Goal: Information Seeking & Learning: Learn about a topic

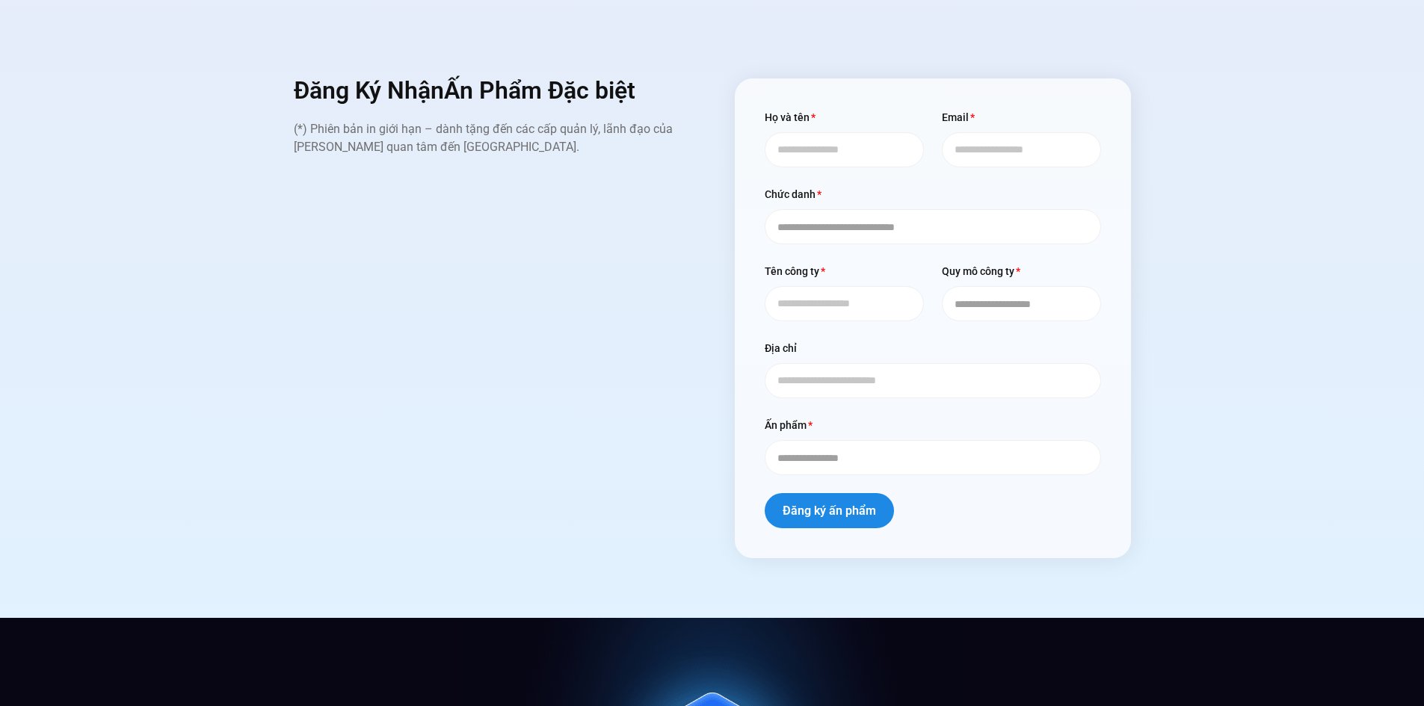
scroll to position [6205, 0]
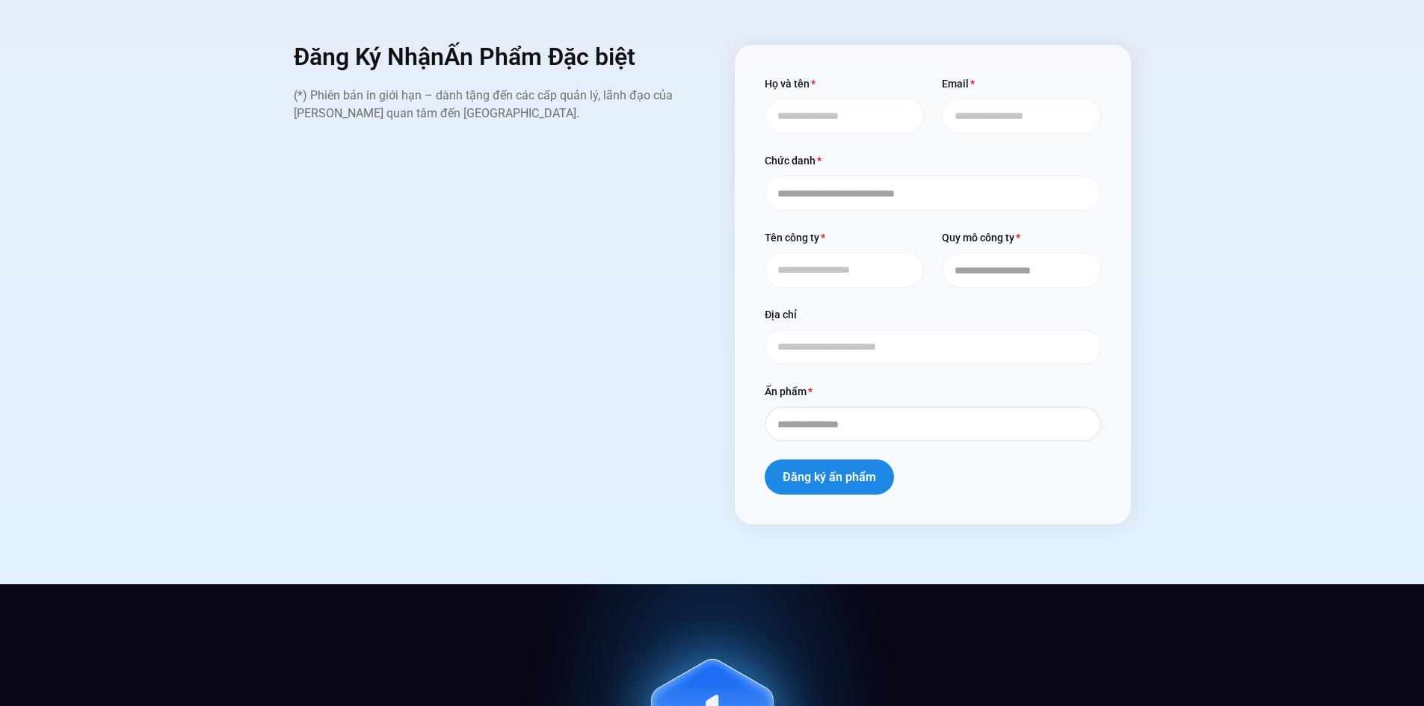
click at [863, 407] on select "**********" at bounding box center [933, 424] width 336 height 35
click at [1204, 273] on div "**********" at bounding box center [712, 285] width 1402 height 480
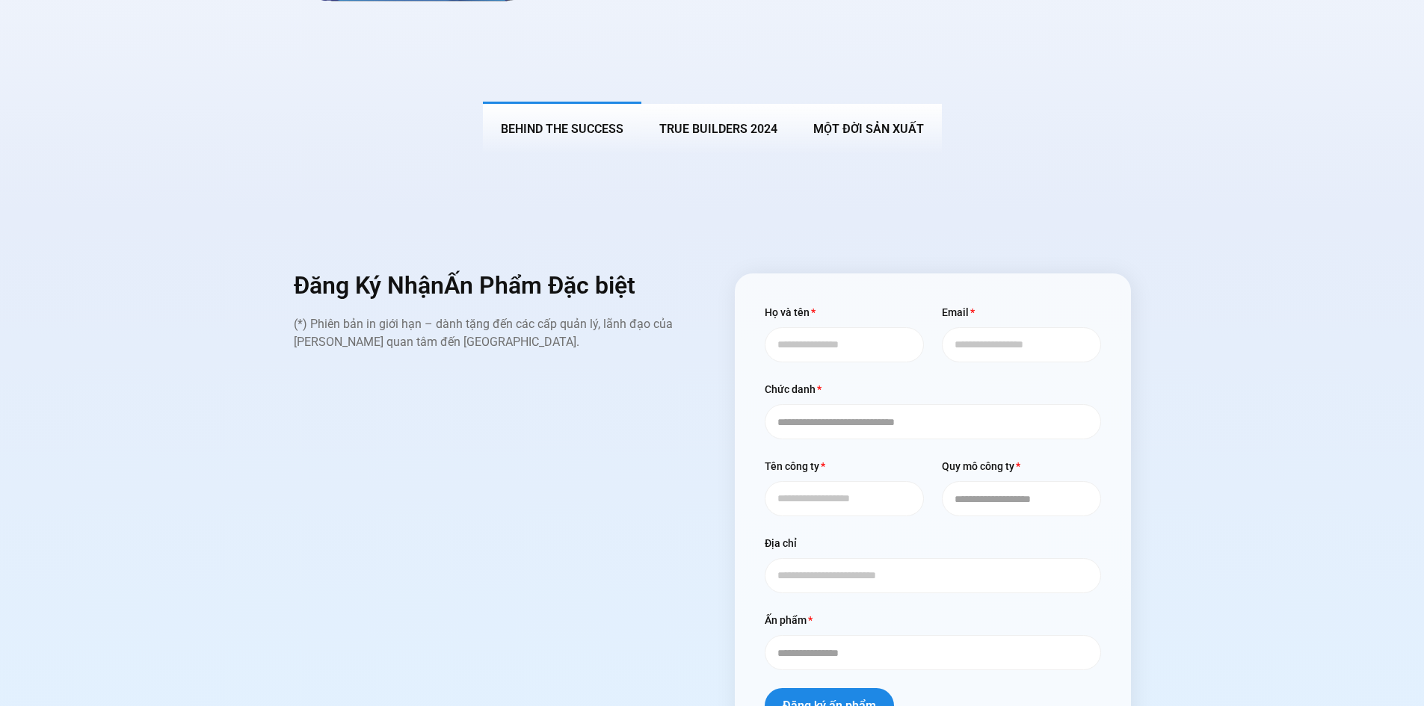
scroll to position [5607, 0]
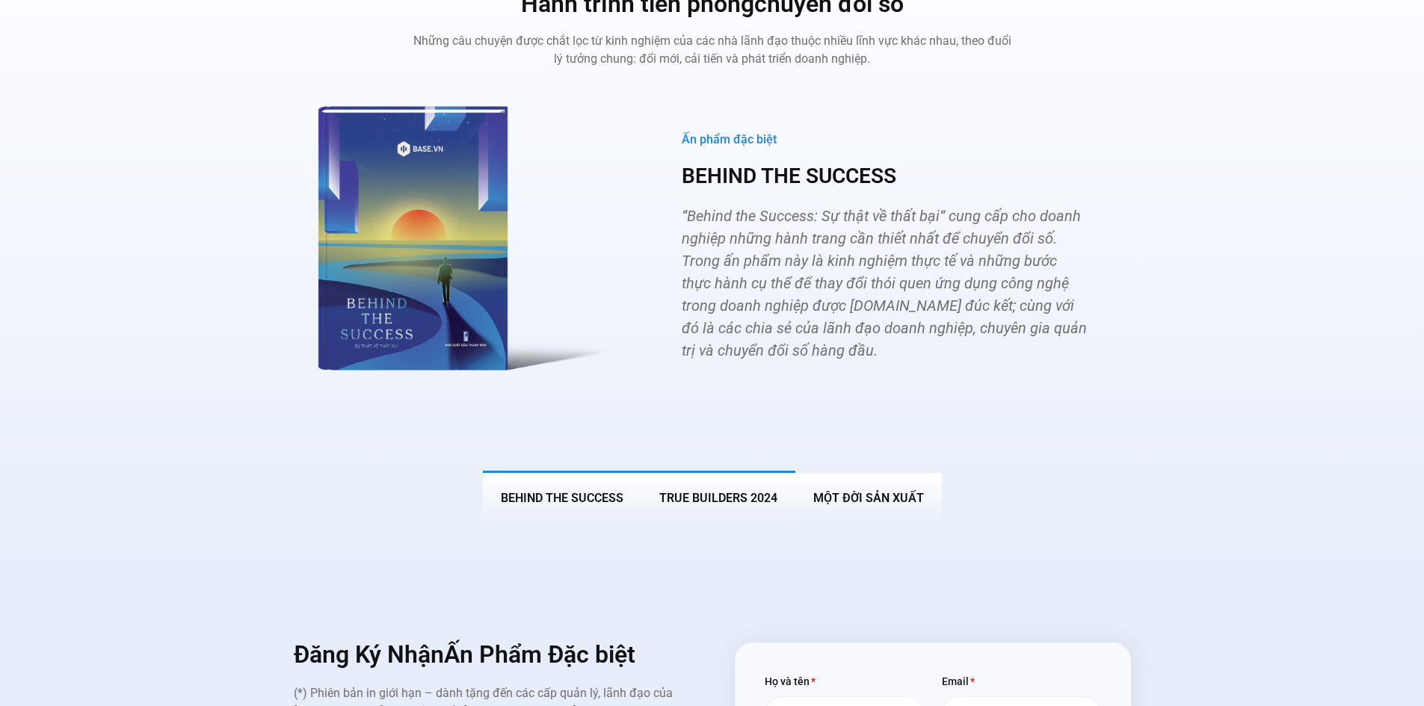
click at [701, 491] on span "True Builders 2024" at bounding box center [718, 498] width 118 height 14
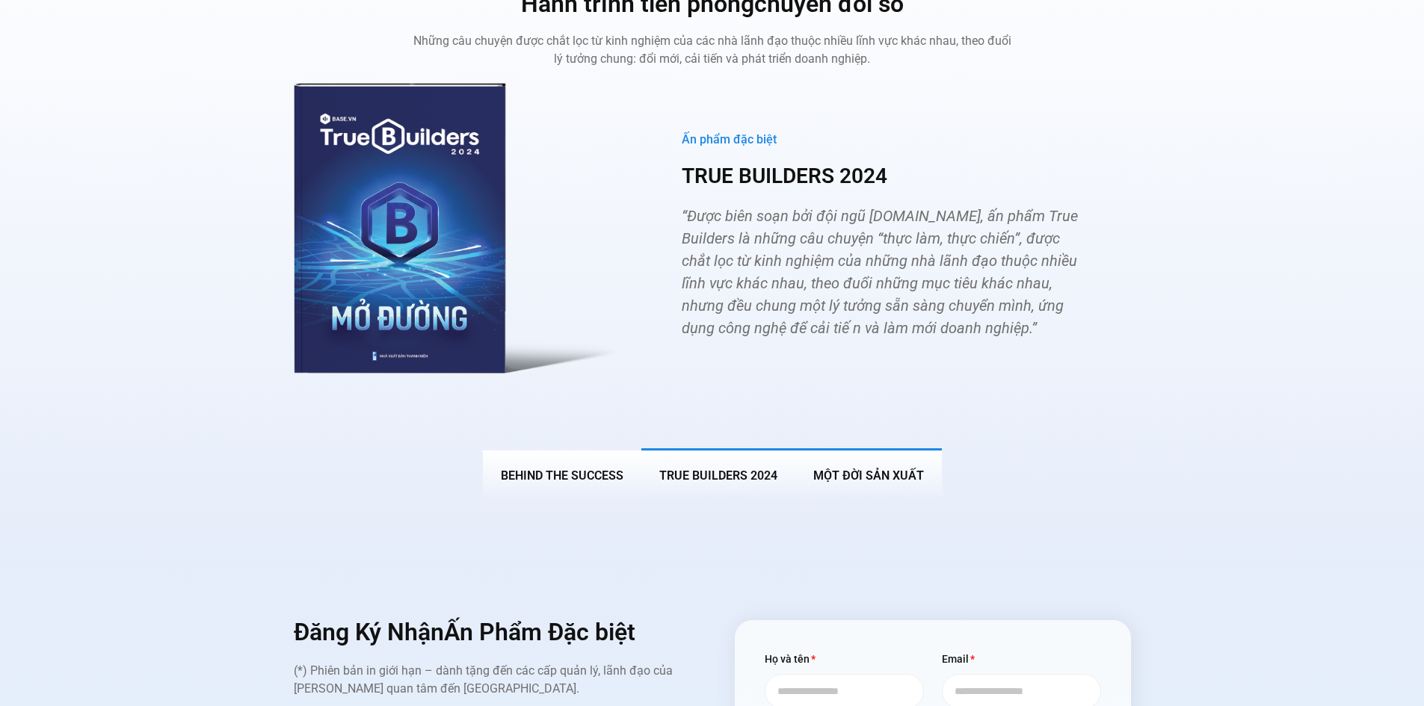
click at [884, 469] on span "MỘT ĐỜI SẢN XUẤT" at bounding box center [868, 476] width 111 height 14
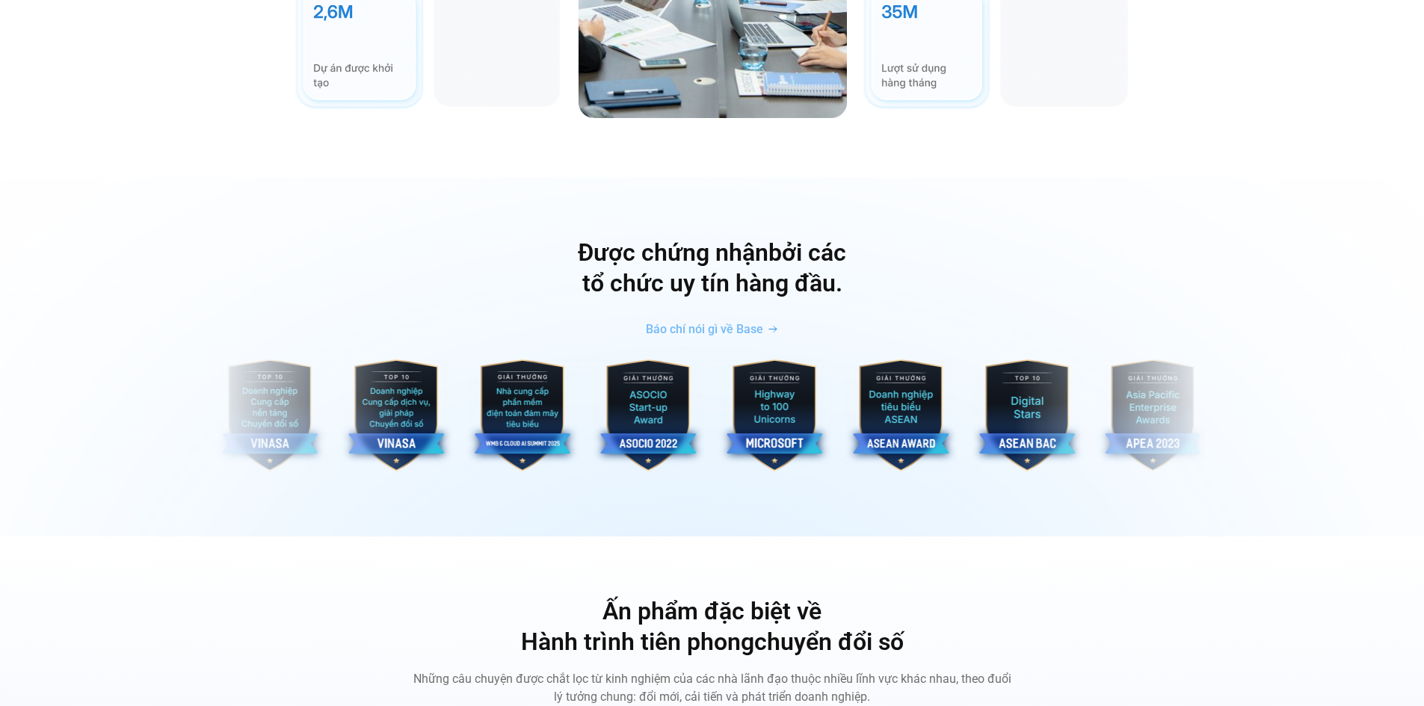
scroll to position [4859, 0]
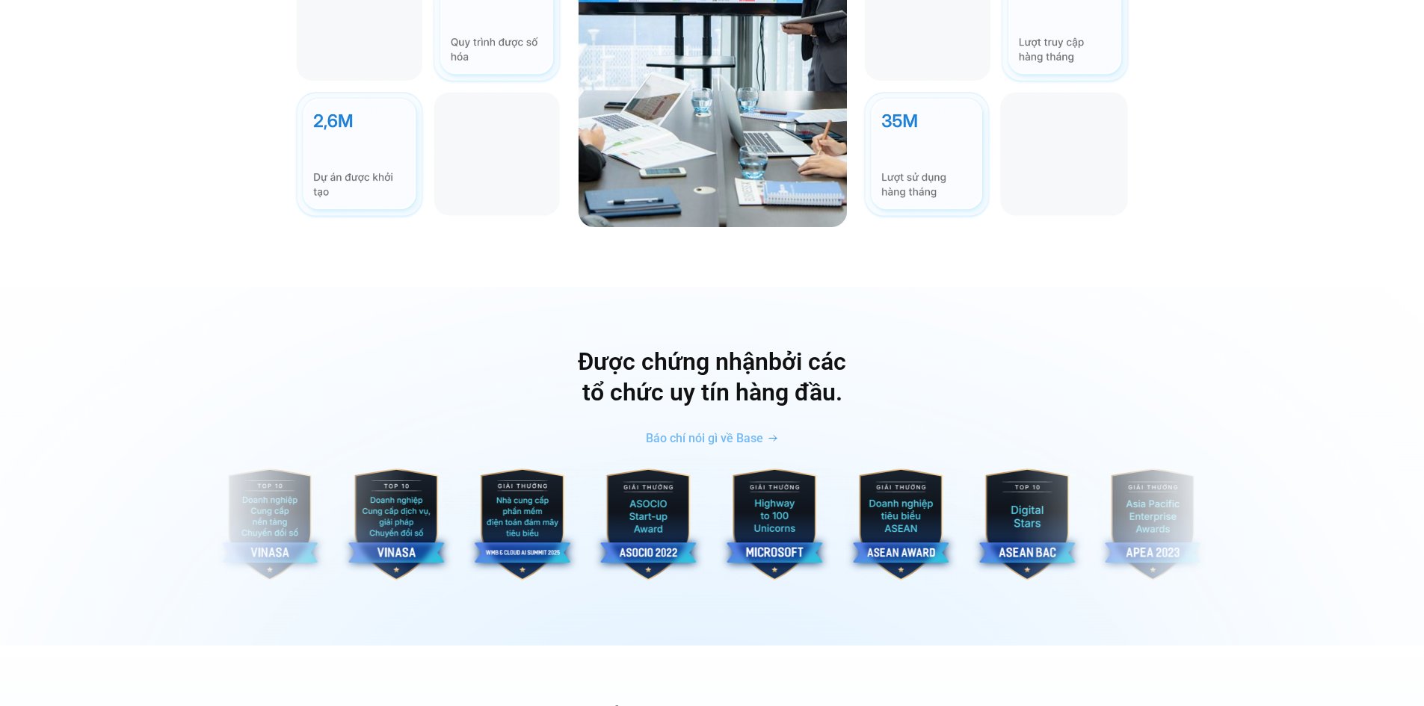
click at [744, 374] on h2 "Được chứng nhận bởi các tổ chức uy tín hàng đầu." at bounding box center [712, 378] width 1402 height 62
click at [795, 354] on h2 "Được chứng nhận bởi các tổ chức uy tín hàng đầu." at bounding box center [712, 378] width 1402 height 62
click at [795, 353] on h2 "Được chứng nhận bởi các tổ chức uy tín hàng đầu." at bounding box center [712, 378] width 1402 height 62
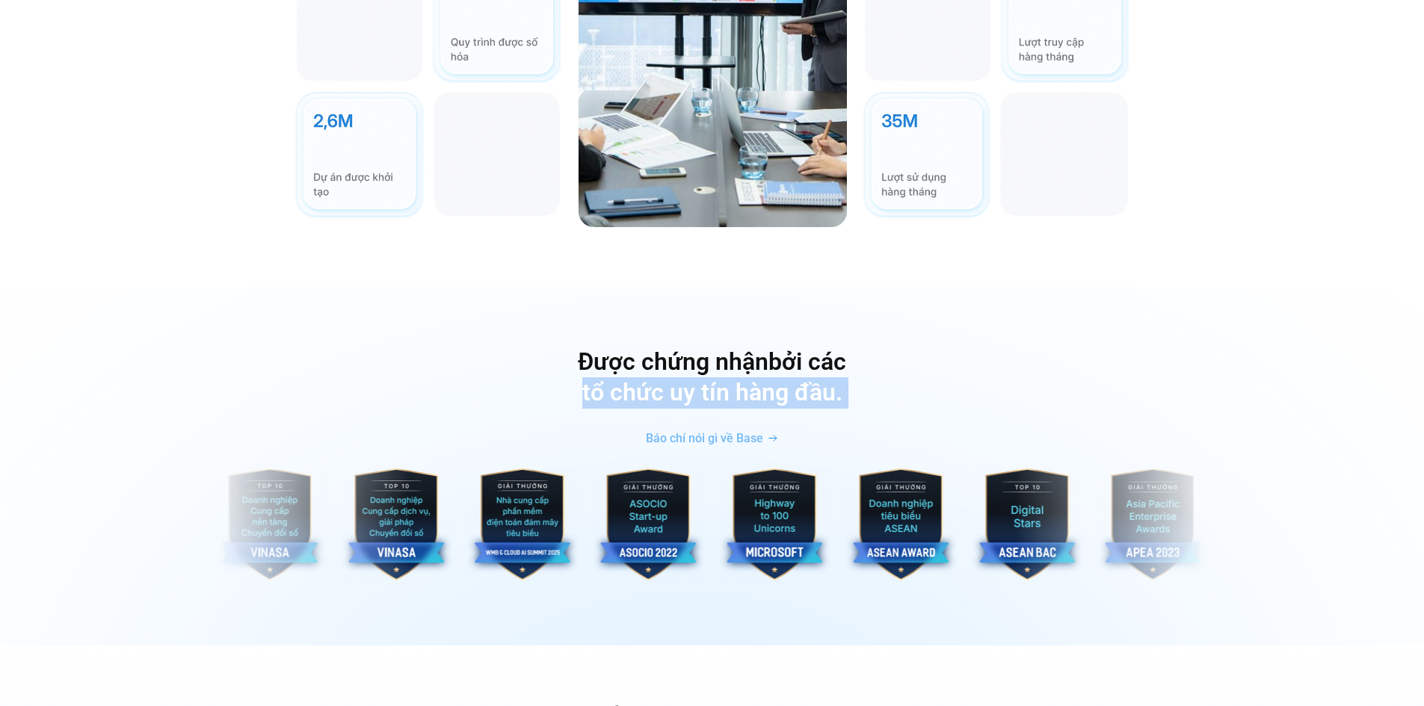
click at [795, 353] on h2 "Được chứng nhận bởi các tổ chức uy tín hàng đầu." at bounding box center [712, 378] width 1402 height 62
click at [869, 368] on h2 "Được chứng nhận bởi các tổ chức uy tín hàng đầu." at bounding box center [712, 378] width 1402 height 62
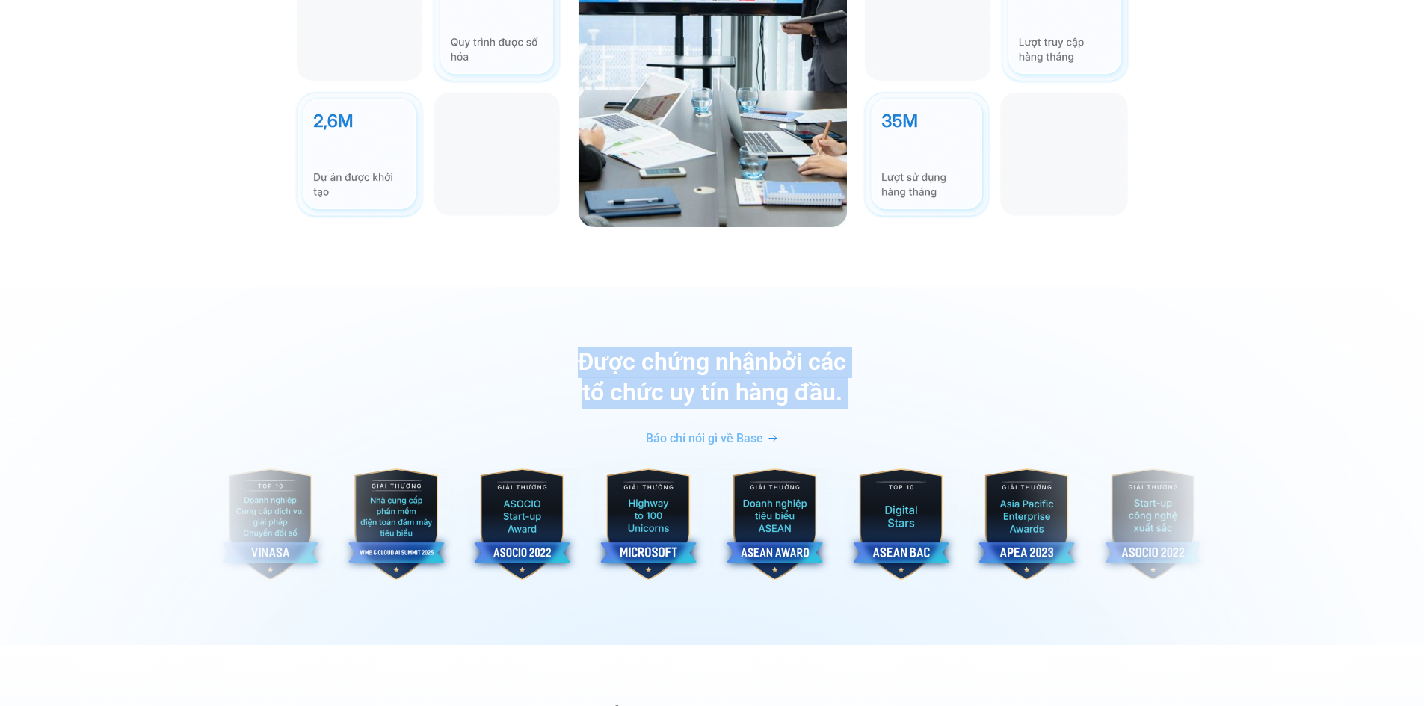
drag, startPoint x: 869, startPoint y: 368, endPoint x: 612, endPoint y: 328, distance: 260.9
click at [612, 347] on h2 "Được chứng nhận bởi các tổ chức uy tín hàng đầu." at bounding box center [712, 378] width 1402 height 62
click at [612, 348] on span "Được chứng nhận" at bounding box center [673, 362] width 191 height 28
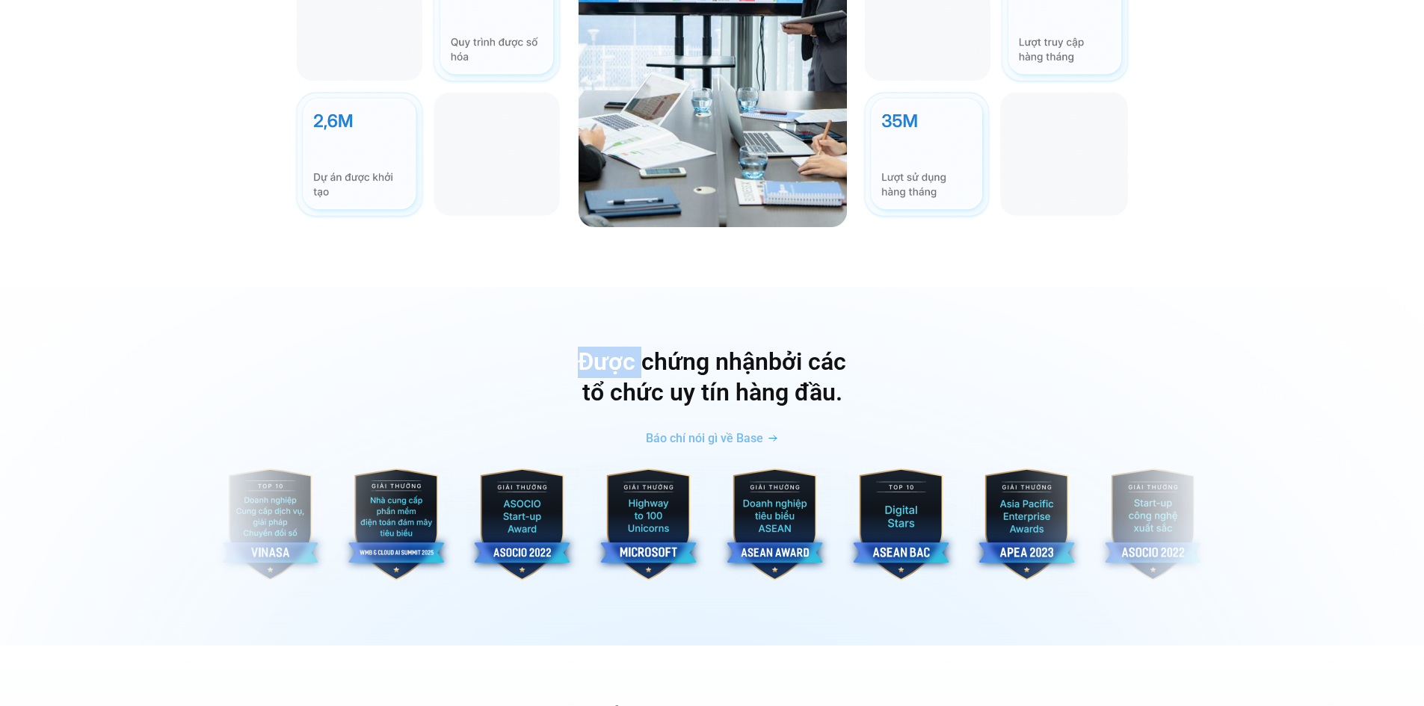
click at [612, 348] on span "Được chứng nhận" at bounding box center [673, 362] width 191 height 28
drag, startPoint x: 612, startPoint y: 328, endPoint x: 905, endPoint y: 341, distance: 294.1
click at [905, 347] on h2 "Được chứng nhận bởi các tổ chức uy tín hàng đầu." at bounding box center [712, 378] width 1402 height 62
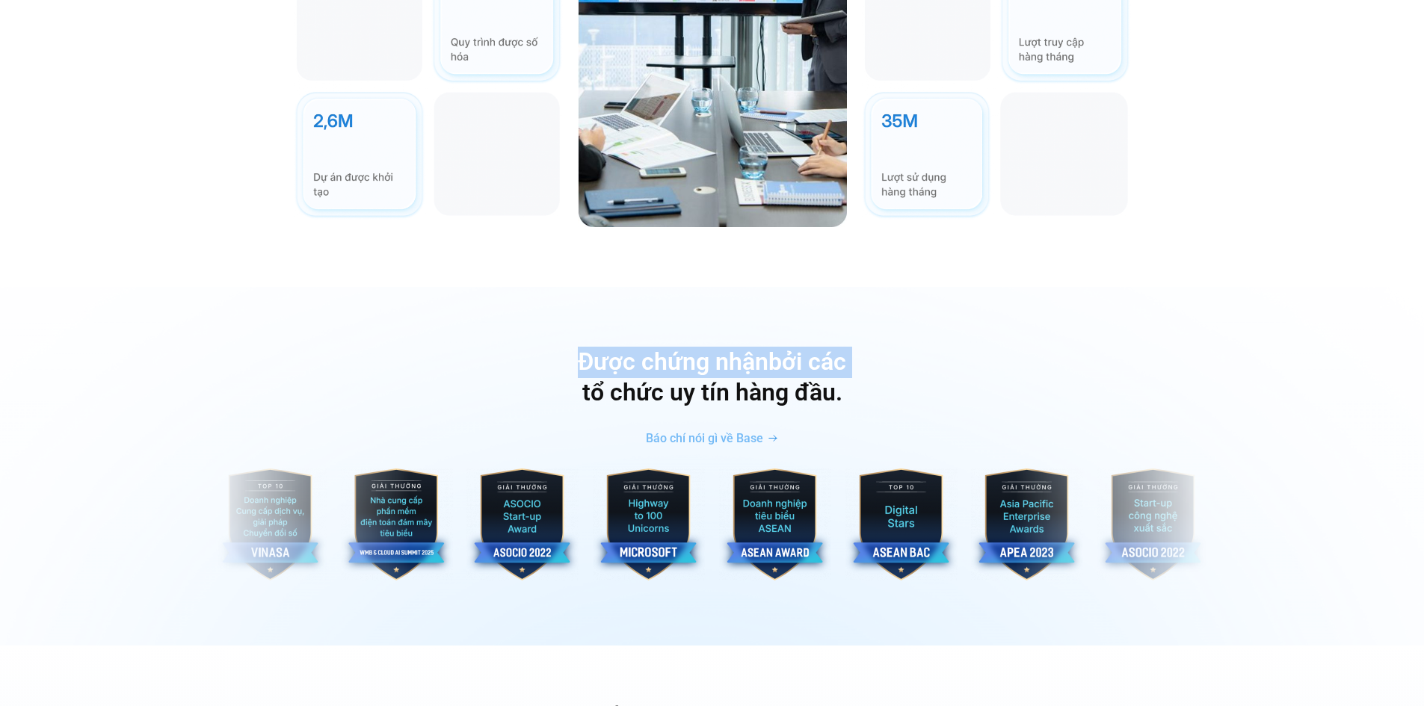
click at [905, 347] on h2 "Được chứng nhận bởi các tổ chức uy tín hàng đầu." at bounding box center [712, 378] width 1402 height 62
click at [806, 347] on h2 "Được chứng nhận bởi các tổ chức uy tín hàng đầu." at bounding box center [712, 378] width 1402 height 62
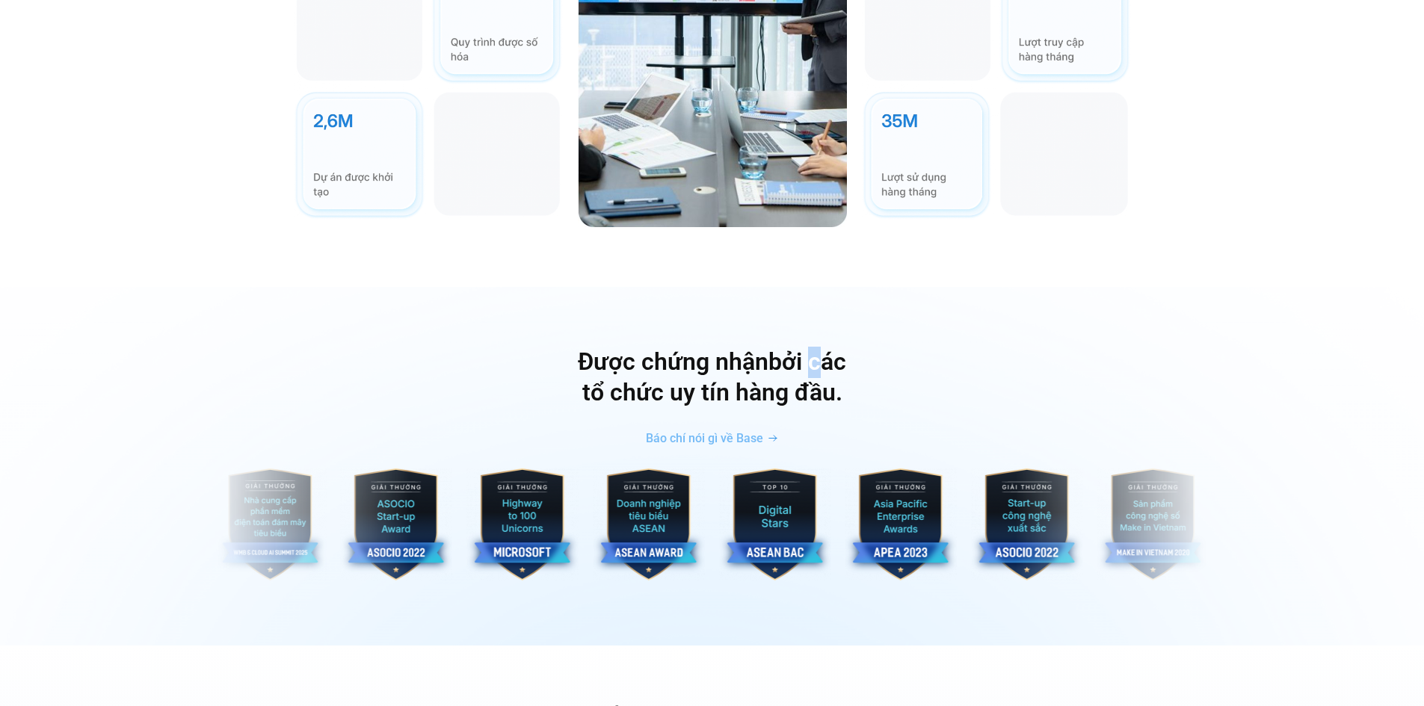
click at [806, 347] on h2 "Được chứng nhận bởi các tổ chức uy tín hàng đầu." at bounding box center [712, 378] width 1402 height 62
click at [830, 360] on h2 "Được chứng nhận bởi các tổ chức uy tín hàng đầu." at bounding box center [712, 378] width 1402 height 62
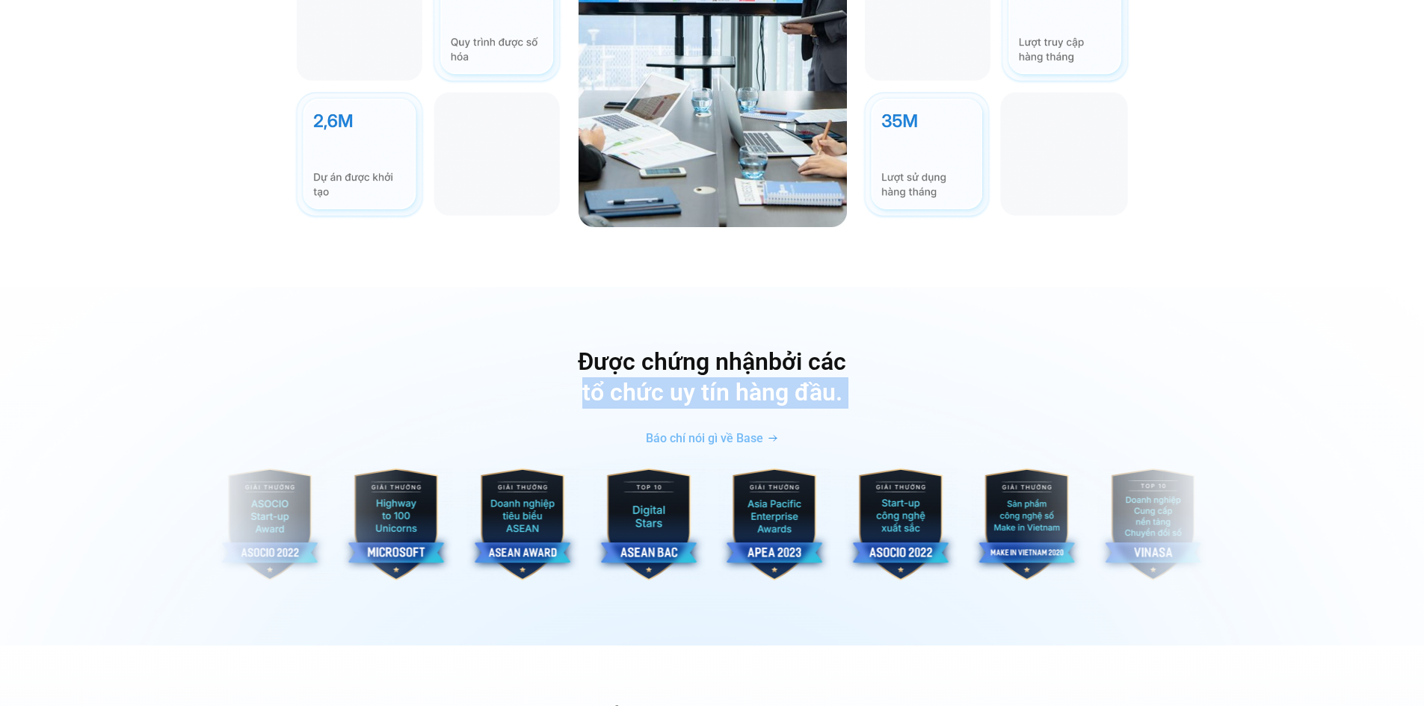
click at [830, 360] on h2 "Được chứng nhận bởi các tổ chức uy tín hàng đầu." at bounding box center [712, 378] width 1402 height 62
click at [837, 384] on div "Được chứng nhận bởi các tổ chức uy tín hàng đầu. Báo chí nói gì về Base" at bounding box center [712, 400] width 1402 height 107
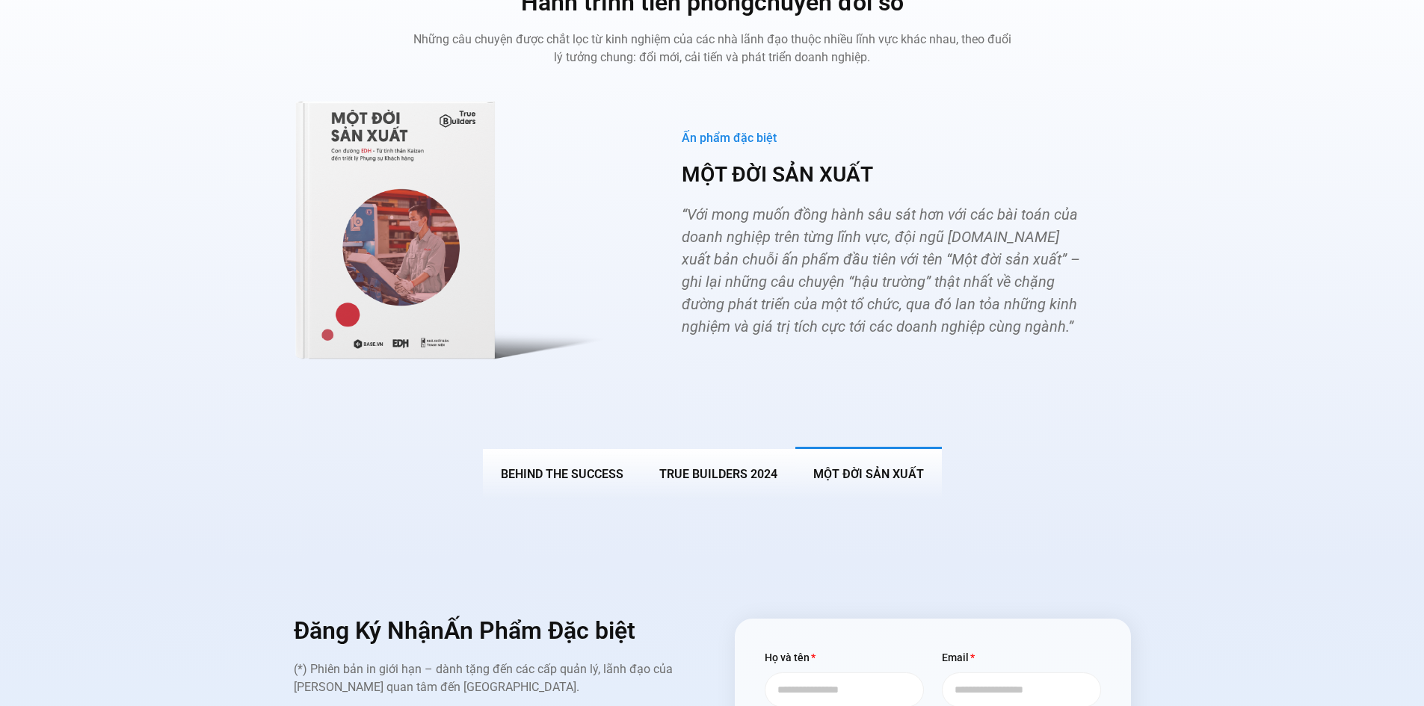
scroll to position [5383, 0]
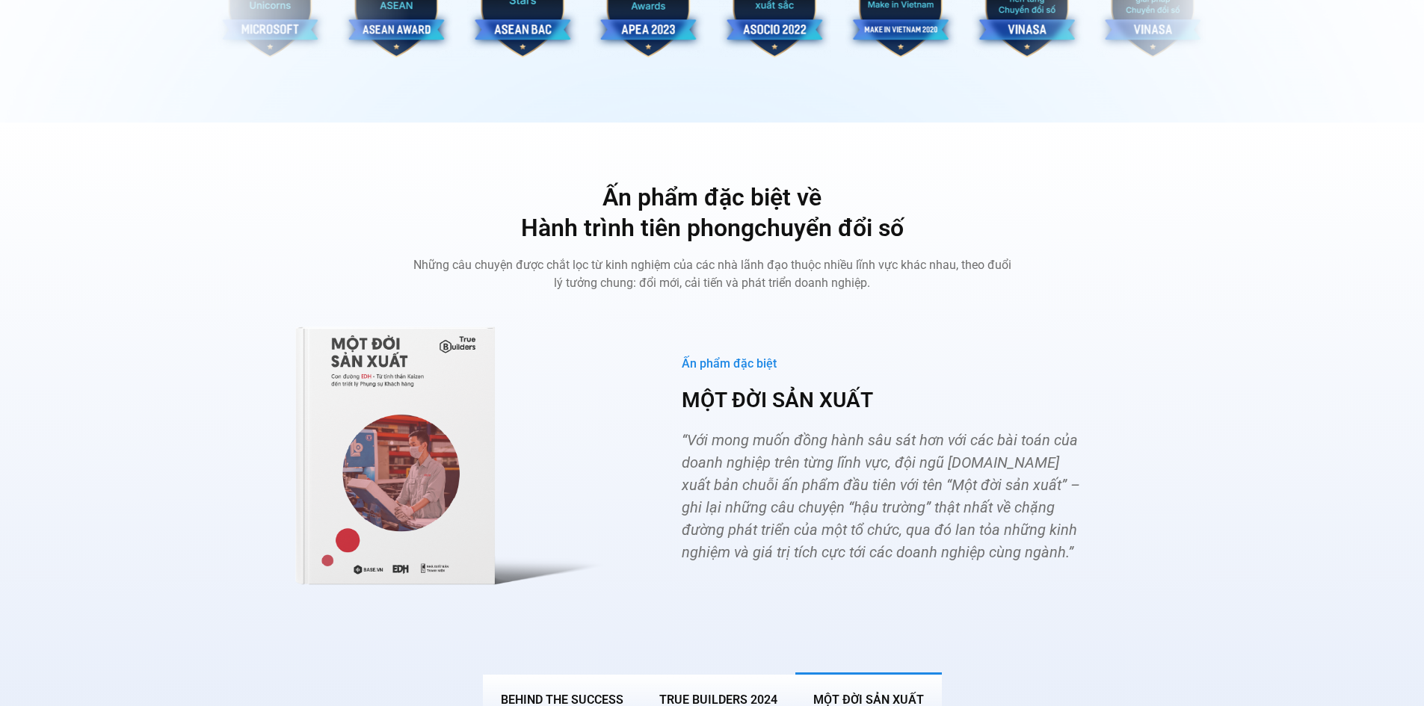
click at [763, 431] on span "“Với mong muốn đồng hành sâu sát hơn với các bài toán của doanh nghiệp trên từn…" at bounding box center [881, 496] width 398 height 130
click at [764, 431] on span "“Với mong muốn đồng hành sâu sát hơn với các bài toán của doanh nghiệp trên từn…" at bounding box center [881, 496] width 398 height 130
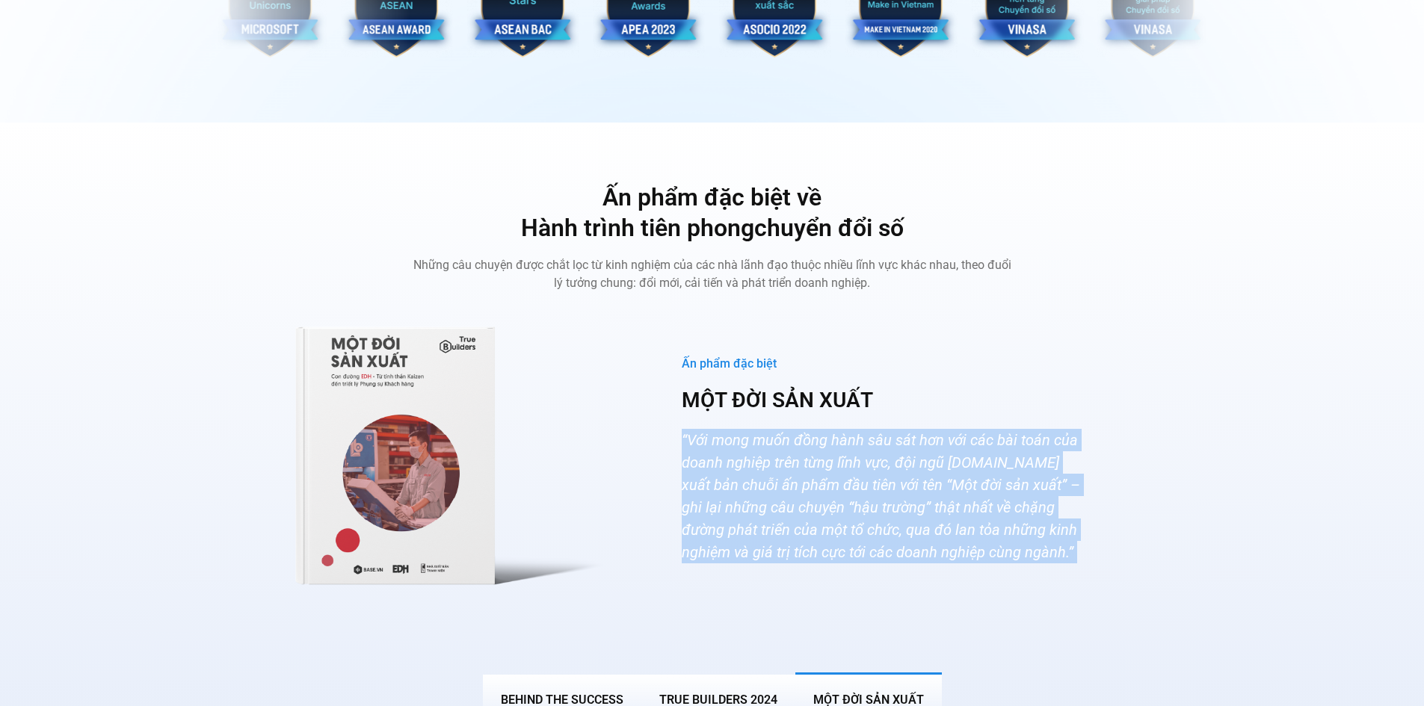
click at [764, 431] on span "“Với mong muốn đồng hành sâu sát hơn với các bài toán của doanh nghiệp trên từn…" at bounding box center [881, 496] width 398 height 130
click at [910, 462] on span "“Với mong muốn đồng hành sâu sát hơn với các bài toán của doanh nghiệp trên từn…" at bounding box center [881, 496] width 398 height 130
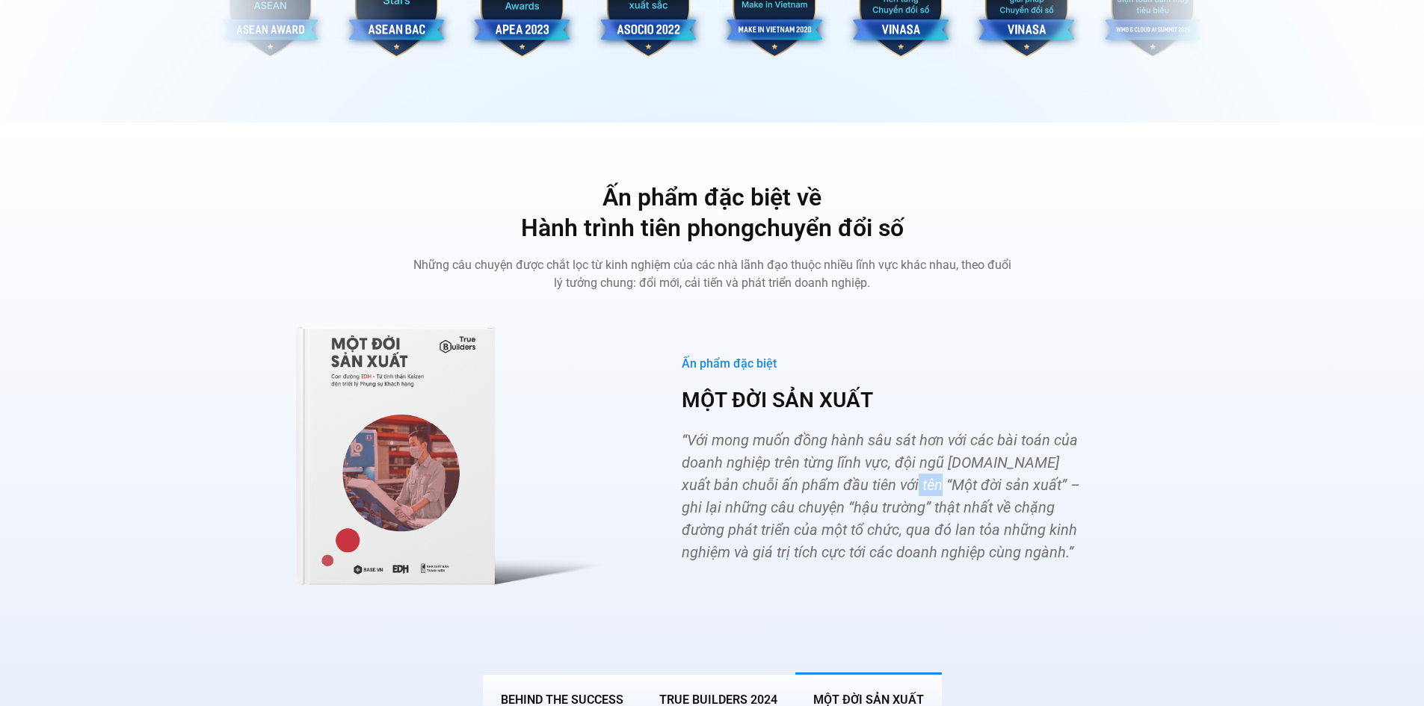
click at [910, 462] on span "“Với mong muốn đồng hành sâu sát hơn với các bài toán của doanh nghiệp trên từn…" at bounding box center [881, 496] width 398 height 130
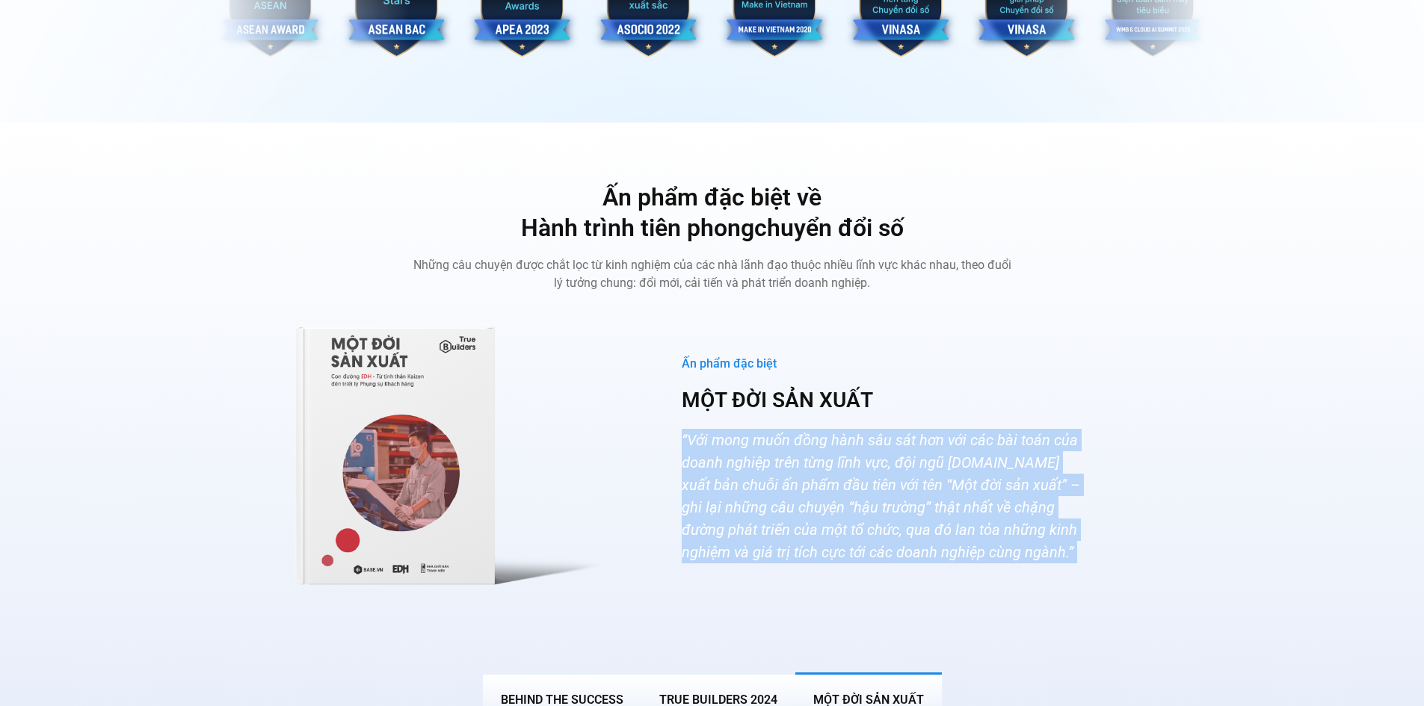
click at [910, 462] on span "“Với mong muốn đồng hành sâu sát hơn với các bài toán của doanh nghiệp trên từn…" at bounding box center [881, 496] width 398 height 130
click at [890, 431] on span "“Với mong muốn đồng hành sâu sát hơn với các bài toán của doanh nghiệp trên từn…" at bounding box center [881, 496] width 398 height 130
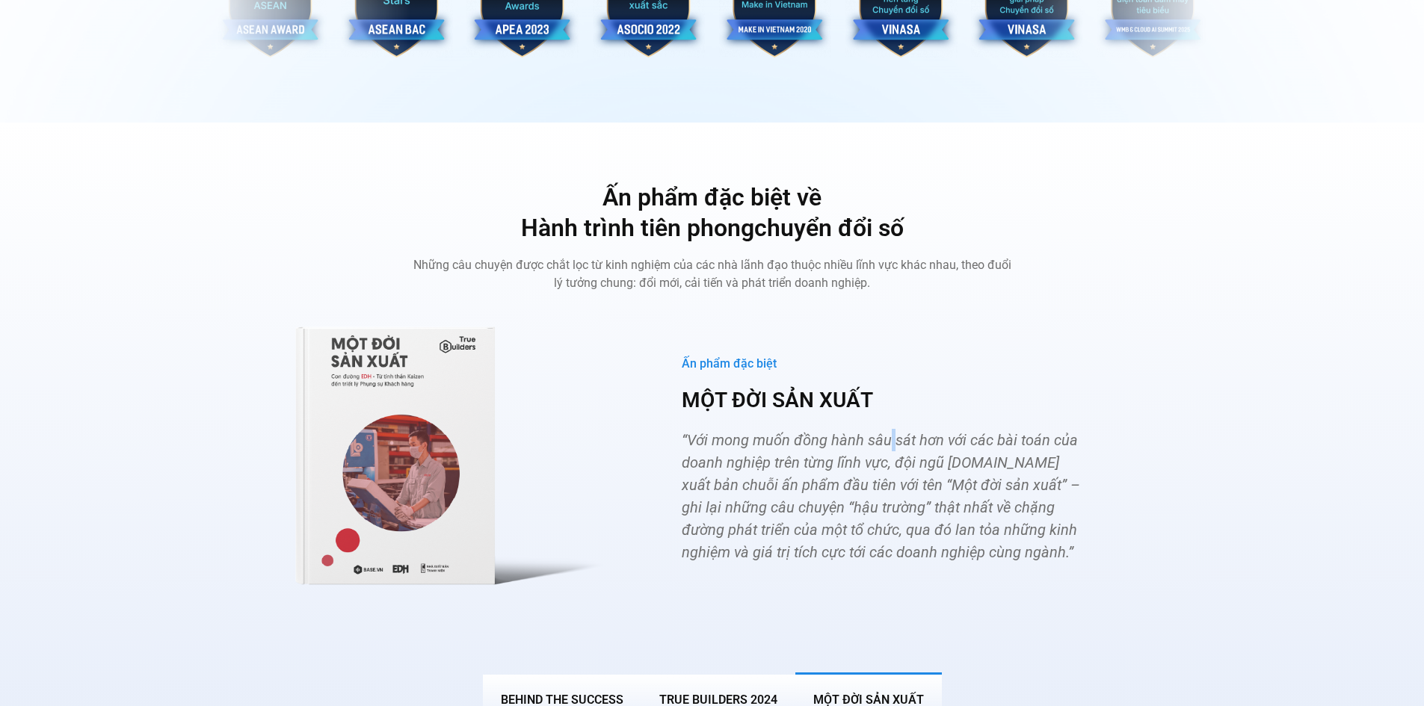
click at [890, 431] on span "“Với mong muốn đồng hành sâu sát hơn với các bài toán của doanh nghiệp trên từn…" at bounding box center [881, 496] width 398 height 130
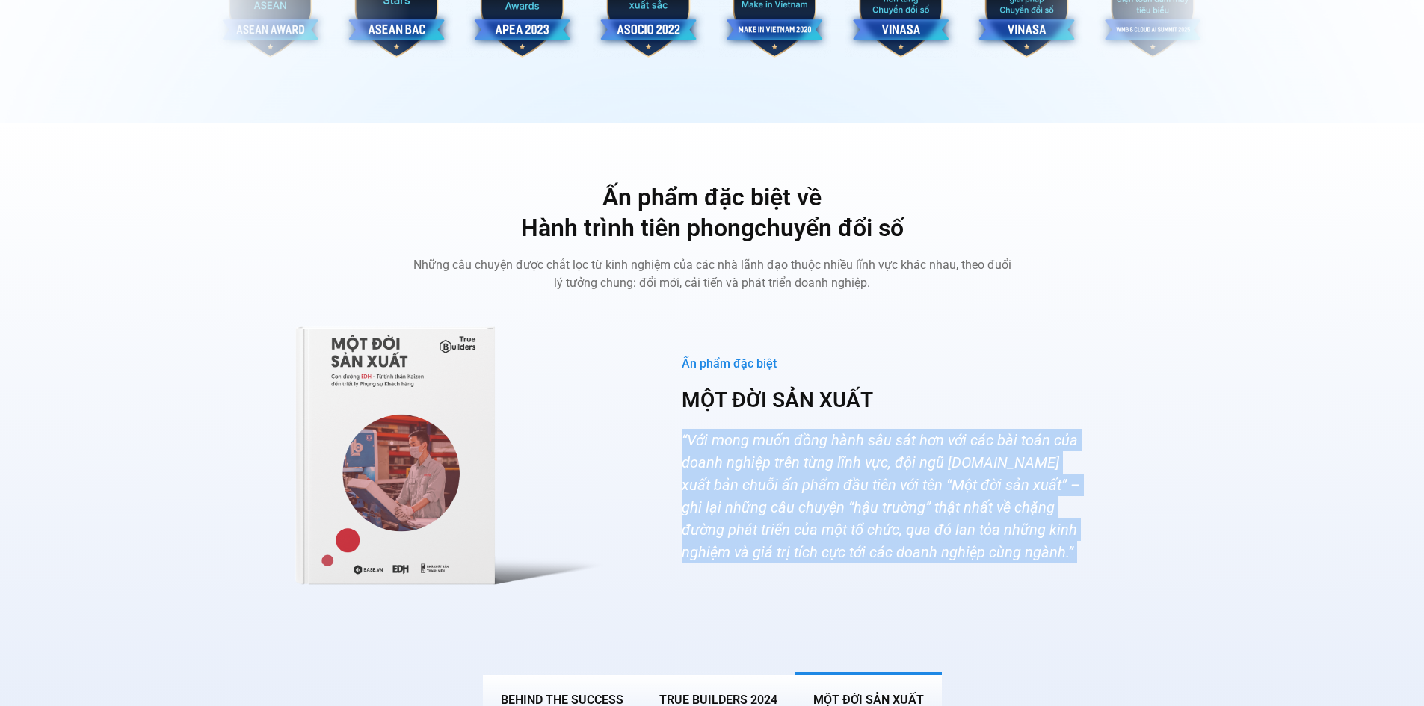
click at [890, 431] on span "“Với mong muốn đồng hành sâu sát hơn với các bài toán của doanh nghiệp trên từn…" at bounding box center [881, 496] width 398 height 130
click at [896, 431] on span "“Với mong muốn đồng hành sâu sát hơn với các bài toán của doanh nghiệp trên từn…" at bounding box center [881, 496] width 398 height 130
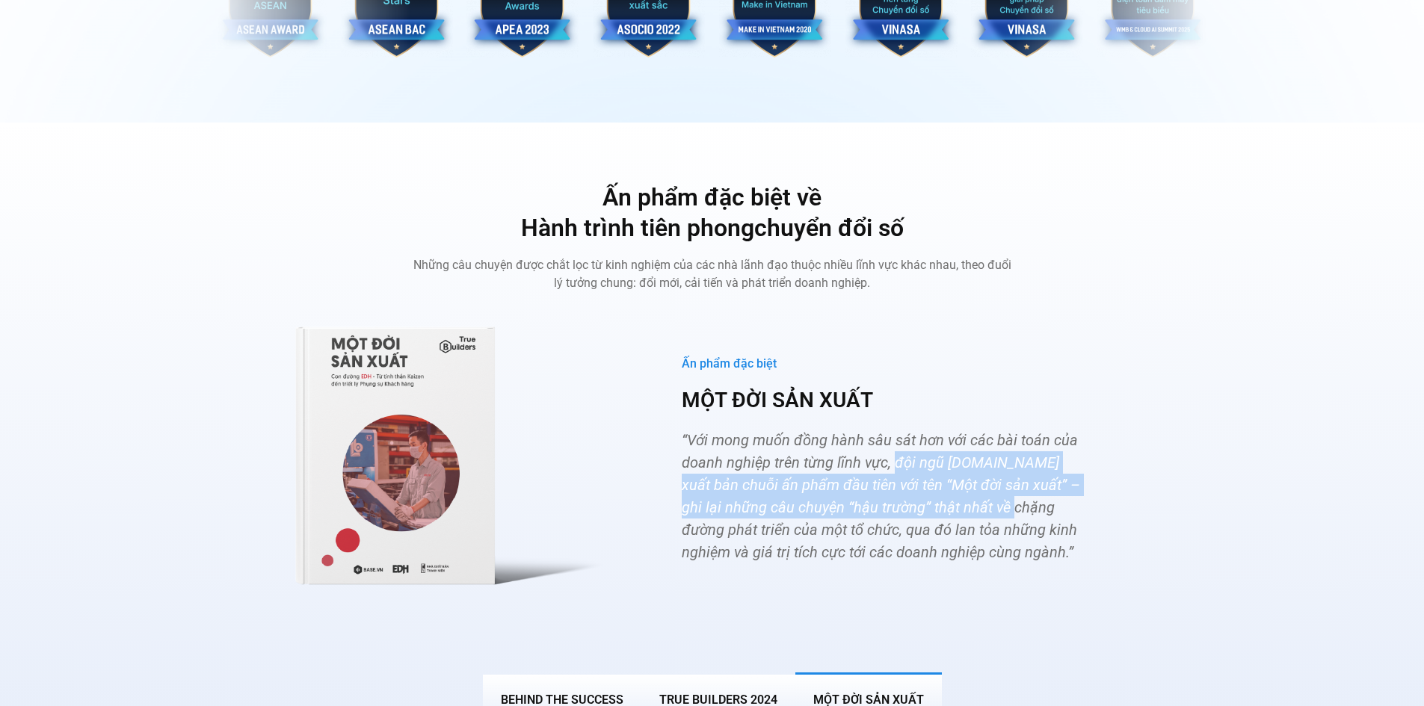
drag, startPoint x: 896, startPoint y: 430, endPoint x: 1008, endPoint y: 479, distance: 122.5
click at [1008, 479] on span "“Với mong muốn đồng hành sâu sát hơn với các bài toán của doanh nghiệp trên từn…" at bounding box center [881, 496] width 398 height 130
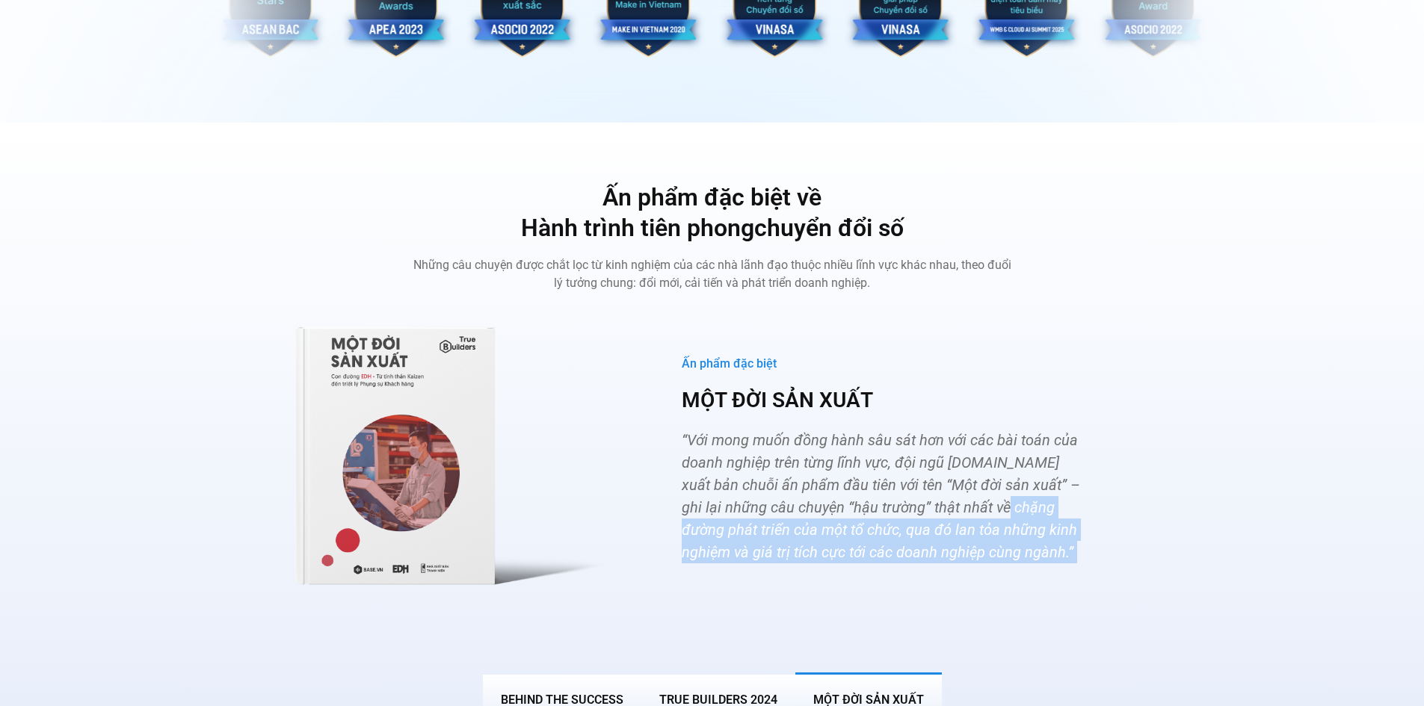
drag, startPoint x: 1008, startPoint y: 479, endPoint x: 1003, endPoint y: 521, distance: 42.2
click at [1003, 521] on p "“Với mong muốn đồng hành sâu sát hơn với các bài toán của doanh nghiệp trên từn…" at bounding box center [885, 496] width 406 height 135
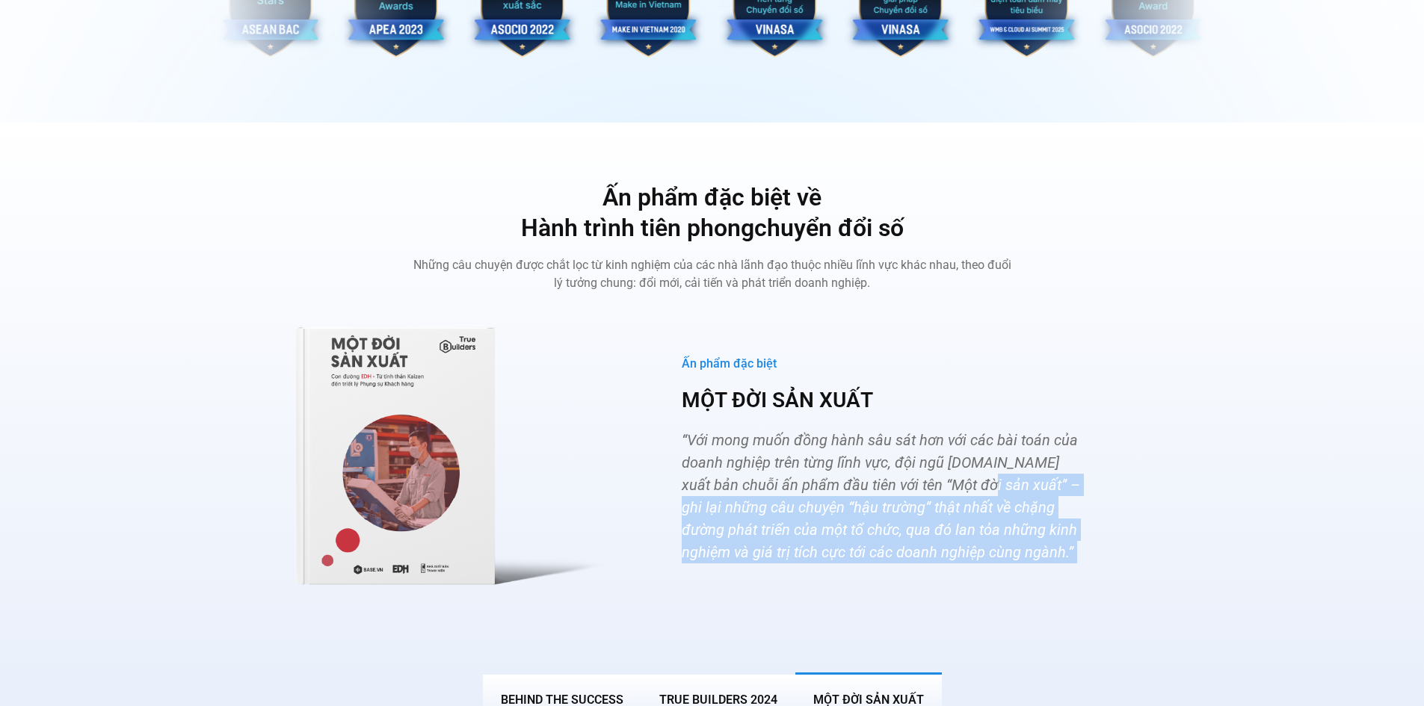
drag, startPoint x: 1003, startPoint y: 521, endPoint x: 984, endPoint y: 461, distance: 62.7
click at [984, 461] on p "“Với mong muốn đồng hành sâu sát hơn với các bài toán của doanh nghiệp trên từn…" at bounding box center [885, 496] width 406 height 135
click at [984, 461] on span "“Với mong muốn đồng hành sâu sát hơn với các bài toán của doanh nghiệp trên từn…" at bounding box center [881, 496] width 398 height 130
drag, startPoint x: 984, startPoint y: 461, endPoint x: 1007, endPoint y: 518, distance: 61.4
click at [1007, 518] on p "“Với mong muốn đồng hành sâu sát hơn với các bài toán của doanh nghiệp trên từn…" at bounding box center [885, 496] width 406 height 135
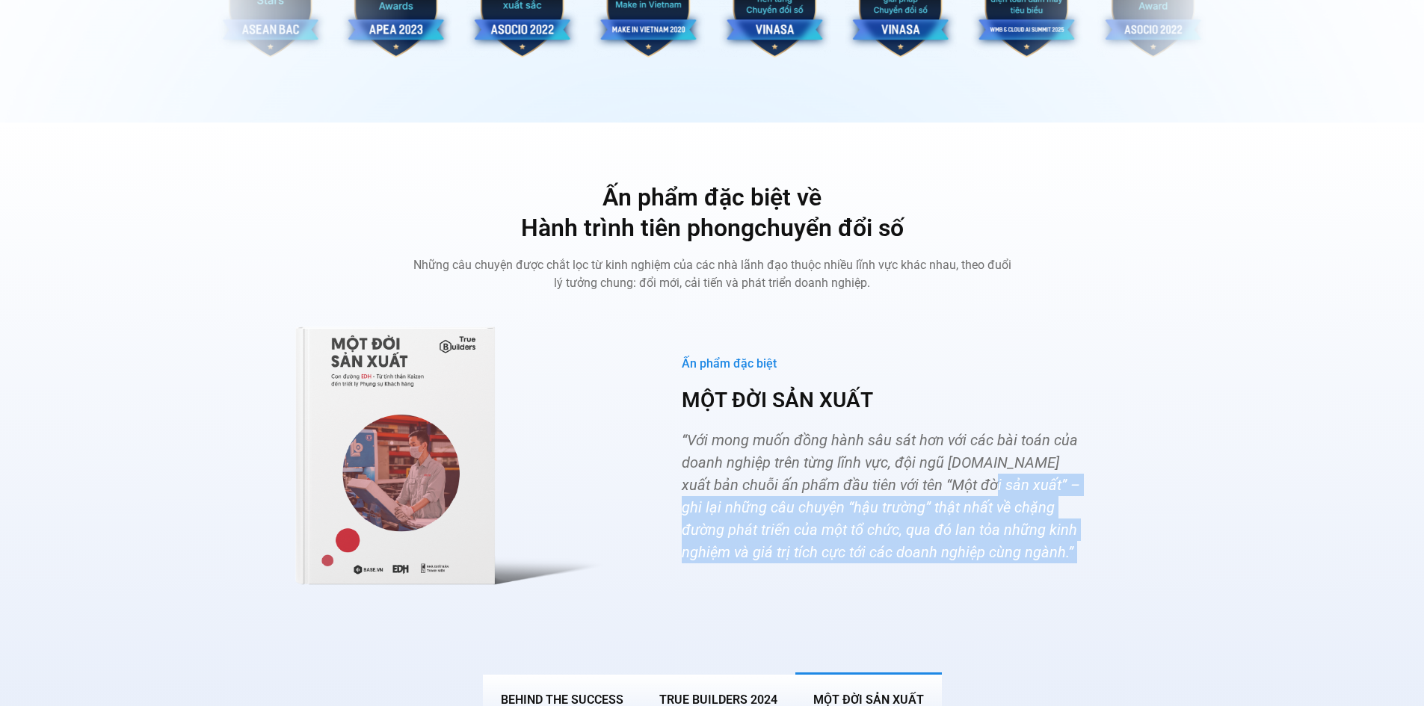
click at [1007, 518] on p "“Với mong muốn đồng hành sâu sát hơn với các bài toán của doanh nghiệp trên từn…" at bounding box center [885, 496] width 406 height 135
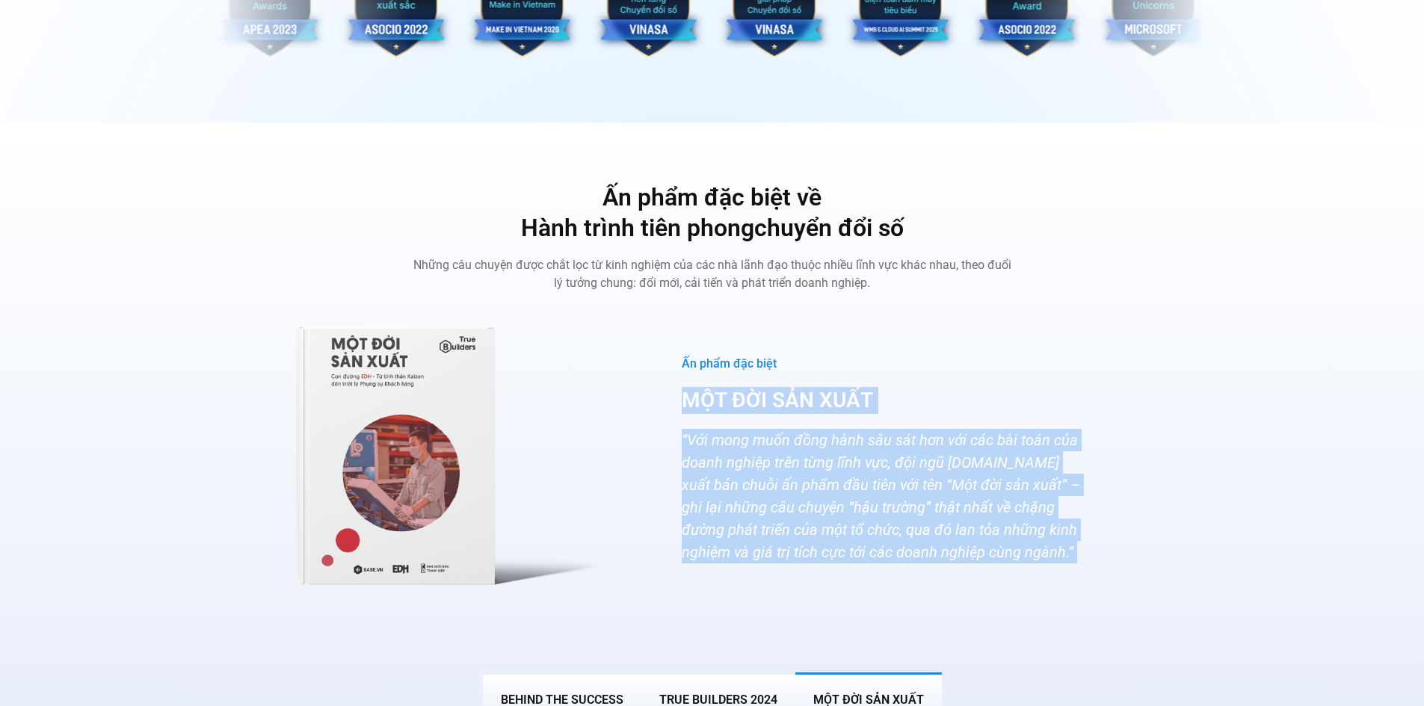
drag, startPoint x: 1007, startPoint y: 518, endPoint x: 659, endPoint y: 390, distance: 371.1
click at [659, 390] on div "Ấn phẩm đặc biệt MỘT ĐỜI SẢN XUẤT “Với mong muốn đồng hành sâu sát hơn với các …" at bounding box center [884, 460] width 494 height 306
click at [659, 389] on div "Ấn phẩm đặc biệt MỘT ĐỜI SẢN XUẤT “Với mong muốn đồng hành sâu sát hơn với các …" at bounding box center [884, 460] width 494 height 306
drag, startPoint x: 659, startPoint y: 389, endPoint x: 957, endPoint y: 455, distance: 305.5
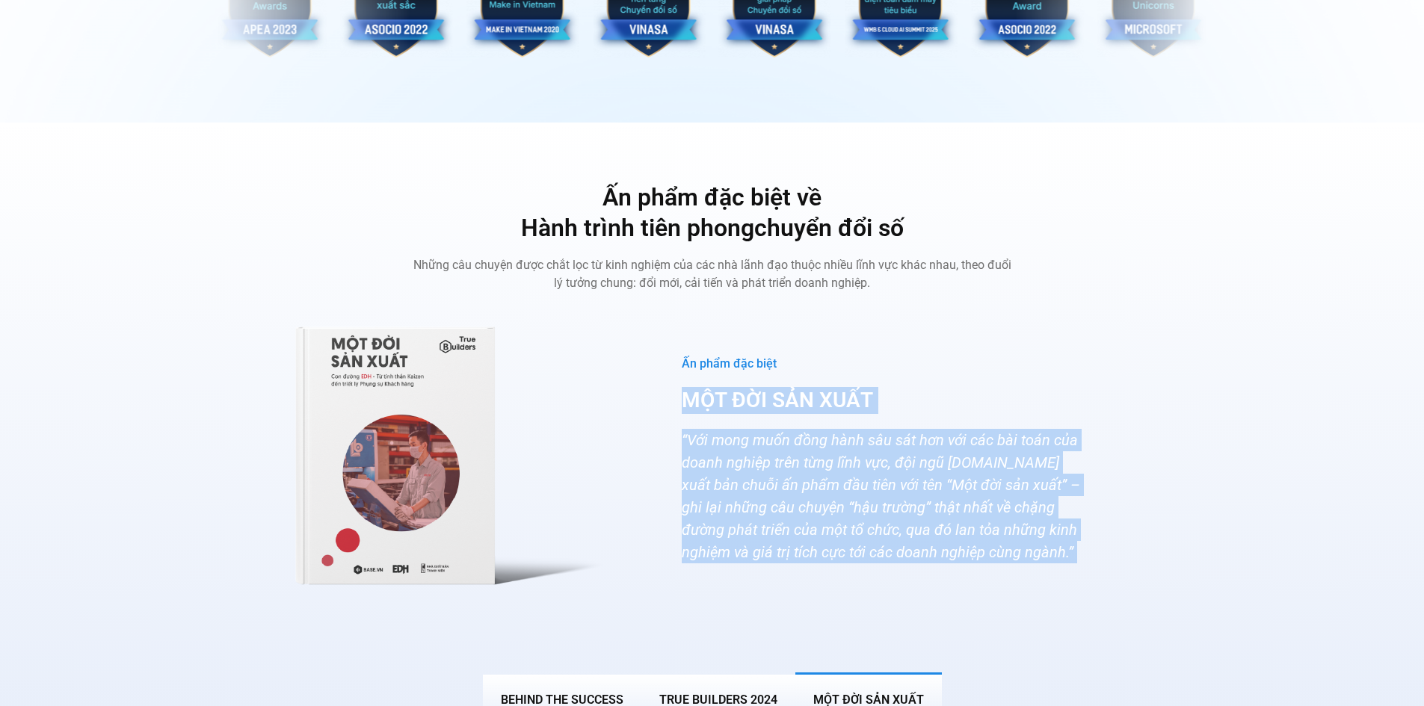
click at [957, 455] on div "Ấn phẩm đặc biệt MỘT ĐỜI SẢN XUẤT “Với mong muốn đồng hành sâu sát hơn với các …" at bounding box center [884, 460] width 494 height 306
click at [964, 456] on span "“Với mong muốn đồng hành sâu sát hơn với các bài toán của doanh nghiệp trên từn…" at bounding box center [881, 496] width 398 height 130
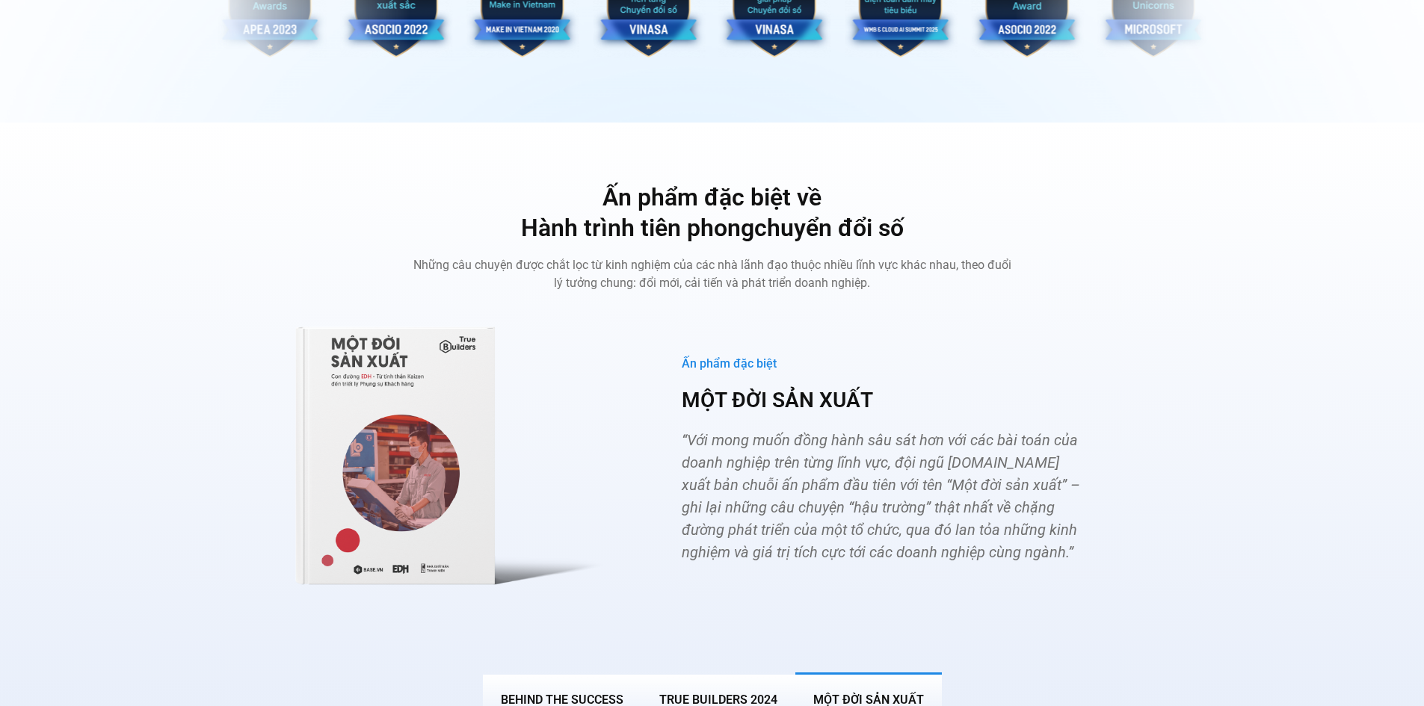
click at [761, 500] on span "“Với mong muốn đồng hành sâu sát hơn với các bài toán của doanh nghiệp trên từn…" at bounding box center [881, 496] width 398 height 130
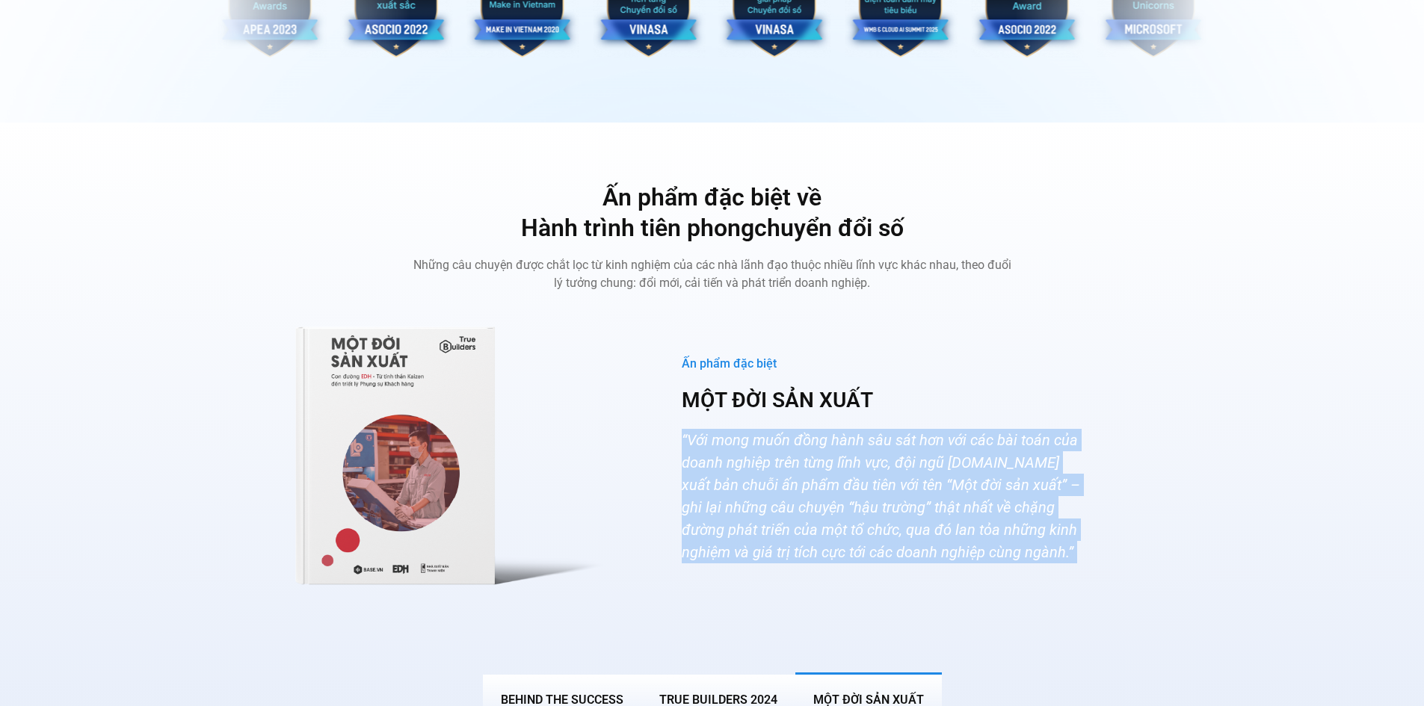
click at [761, 500] on span "“Với mong muốn đồng hành sâu sát hơn với các bài toán của doanh nghiệp trên từn…" at bounding box center [881, 496] width 398 height 130
click at [808, 472] on p "“Với mong muốn đồng hành sâu sát hơn với các bài toán của doanh nghiệp trên từn…" at bounding box center [885, 496] width 406 height 135
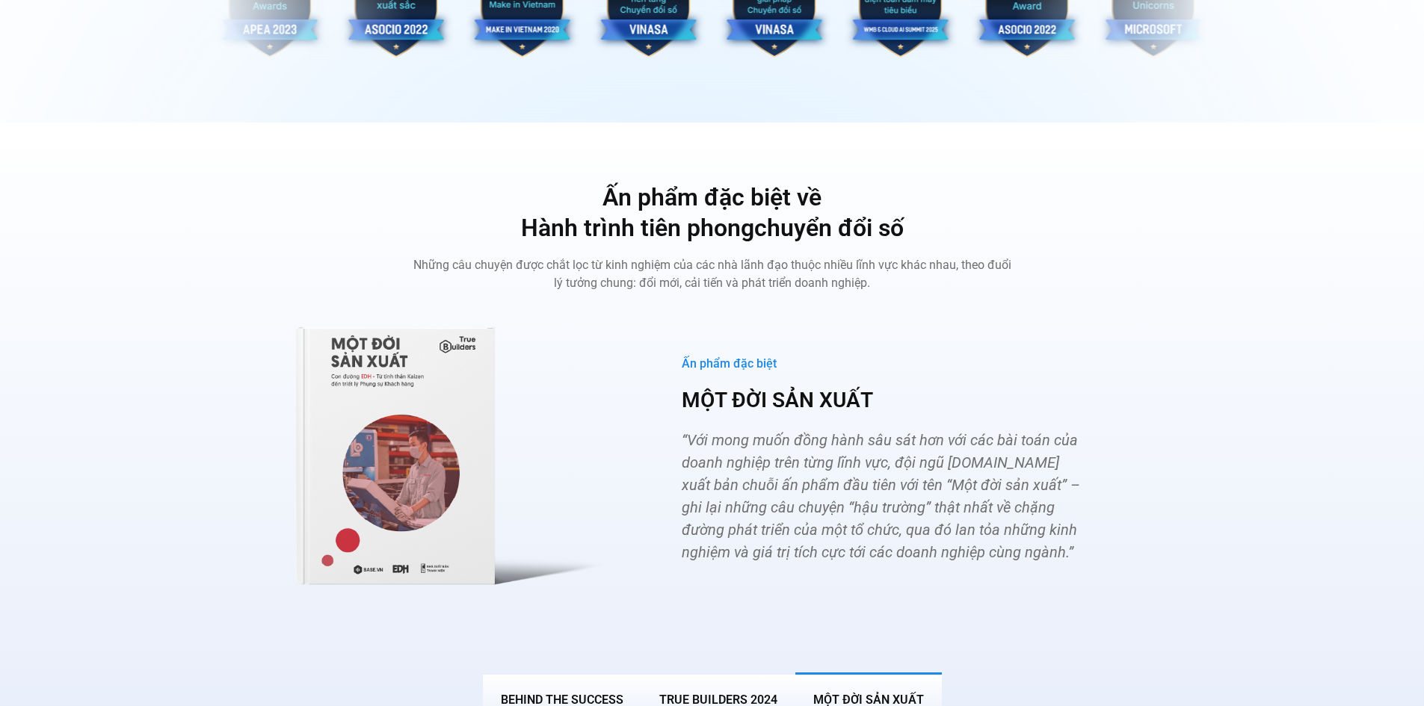
click at [808, 472] on p "“Với mong muốn đồng hành sâu sát hơn với các bài toán của doanh nghiệp trên từn…" at bounding box center [885, 496] width 406 height 135
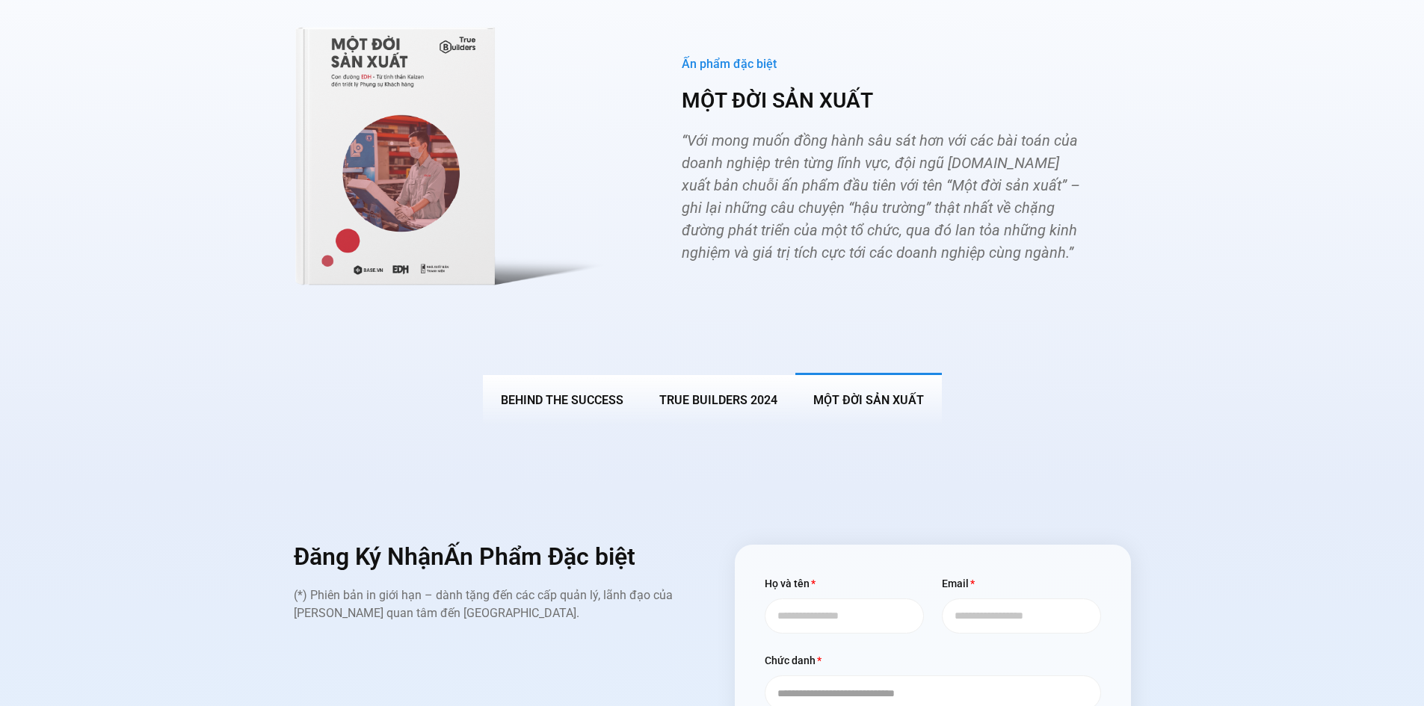
scroll to position [5682, 0]
click at [758, 394] on span "True Builders 2024" at bounding box center [718, 401] width 118 height 14
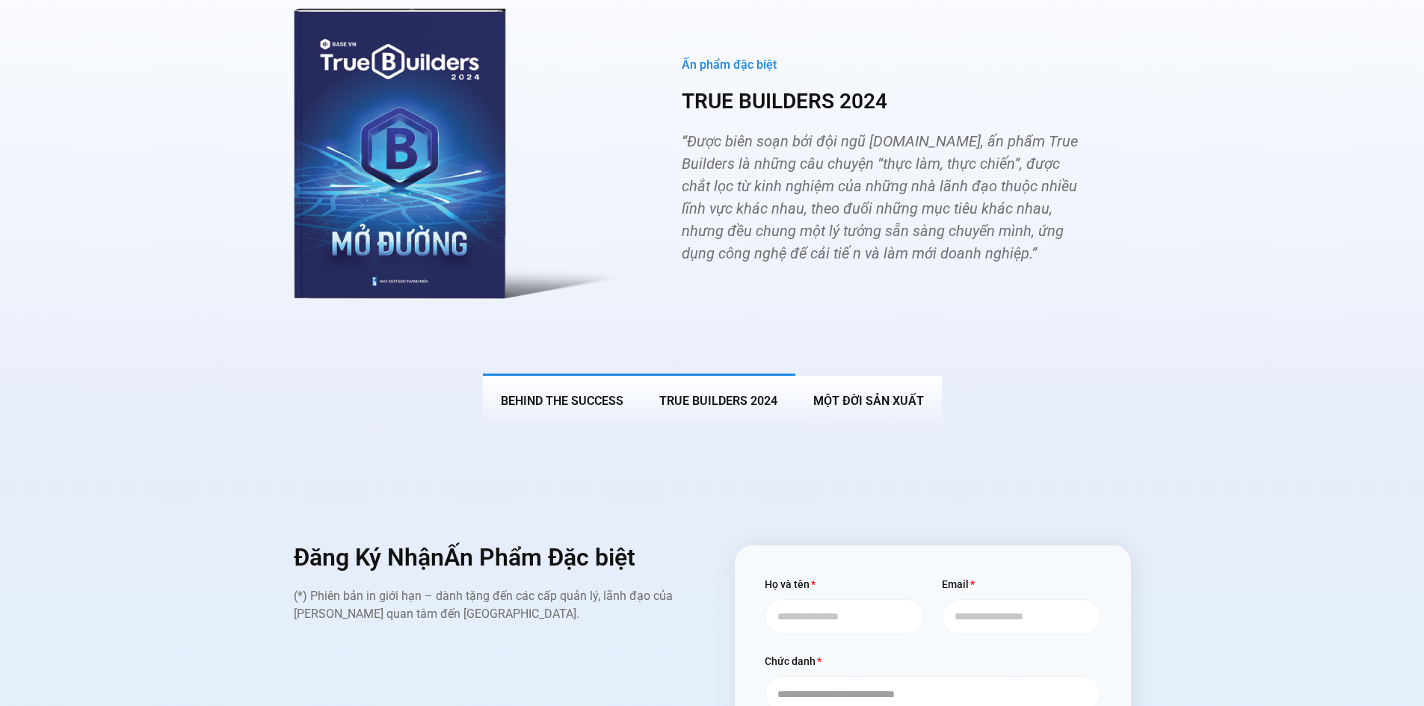
click at [597, 394] on span "BEHIND THE SUCCESS" at bounding box center [562, 401] width 123 height 14
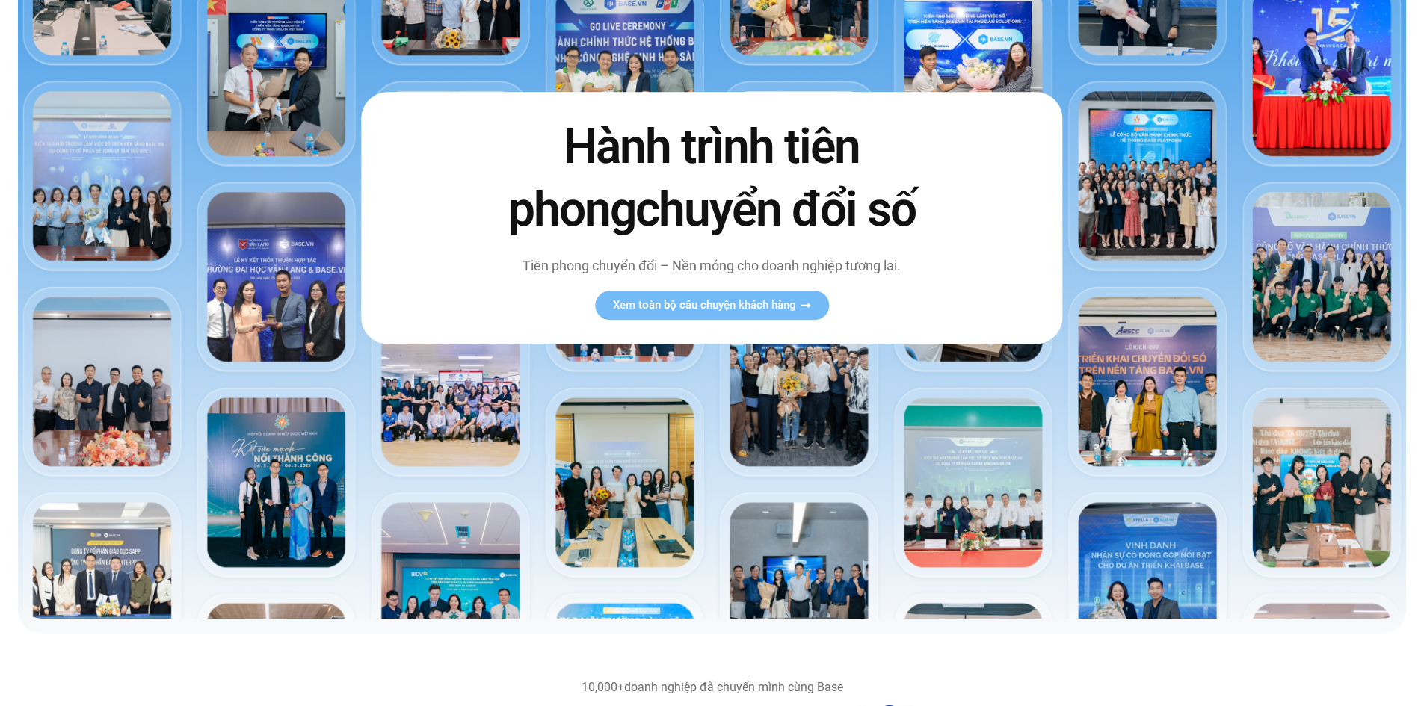
scroll to position [0, 0]
